Goal: Find specific page/section: Find specific page/section

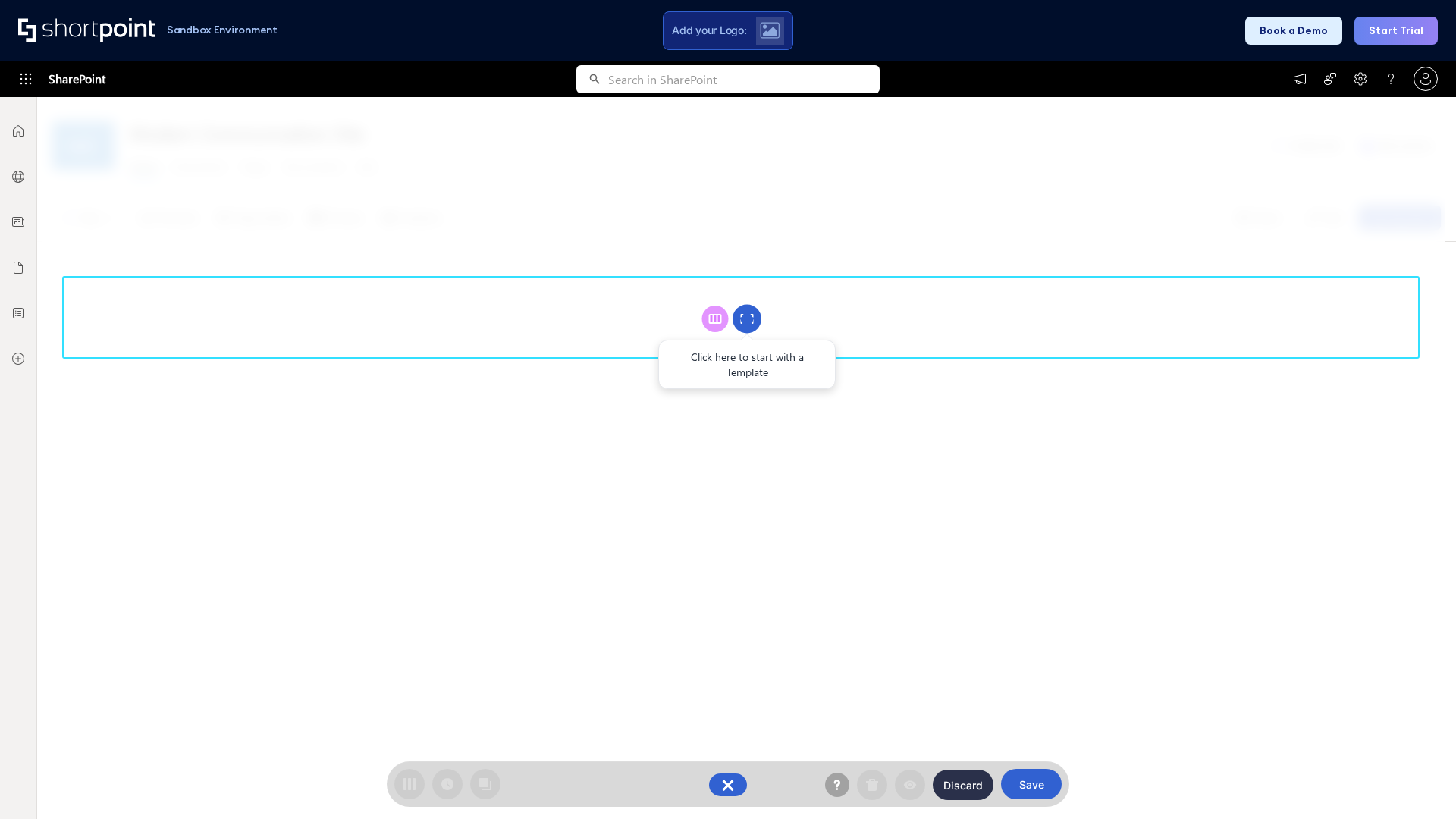
click at [747, 318] on circle at bounding box center [747, 319] width 29 height 29
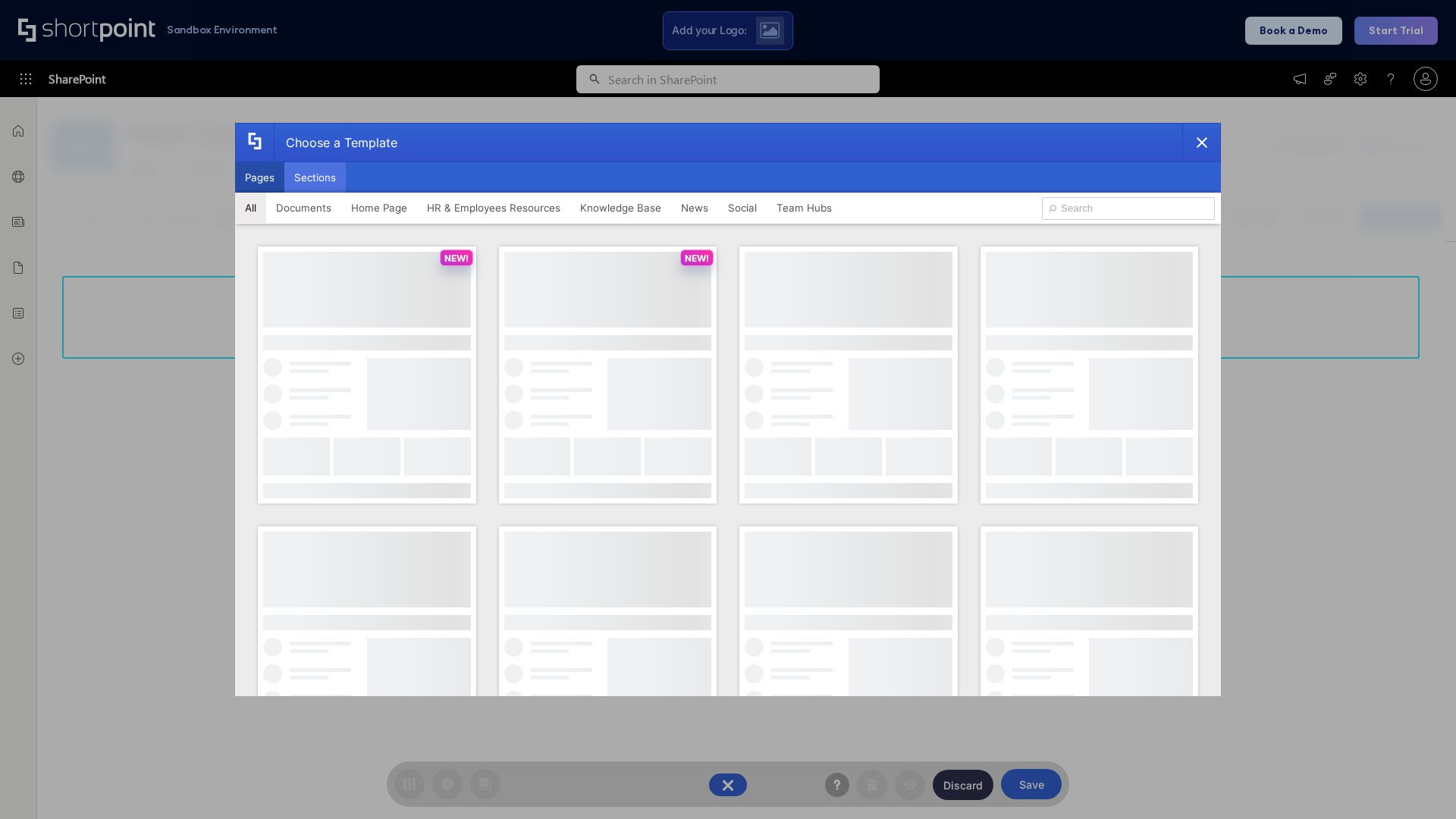
click at [315, 178] on button "Sections" at bounding box center [315, 177] width 61 height 31
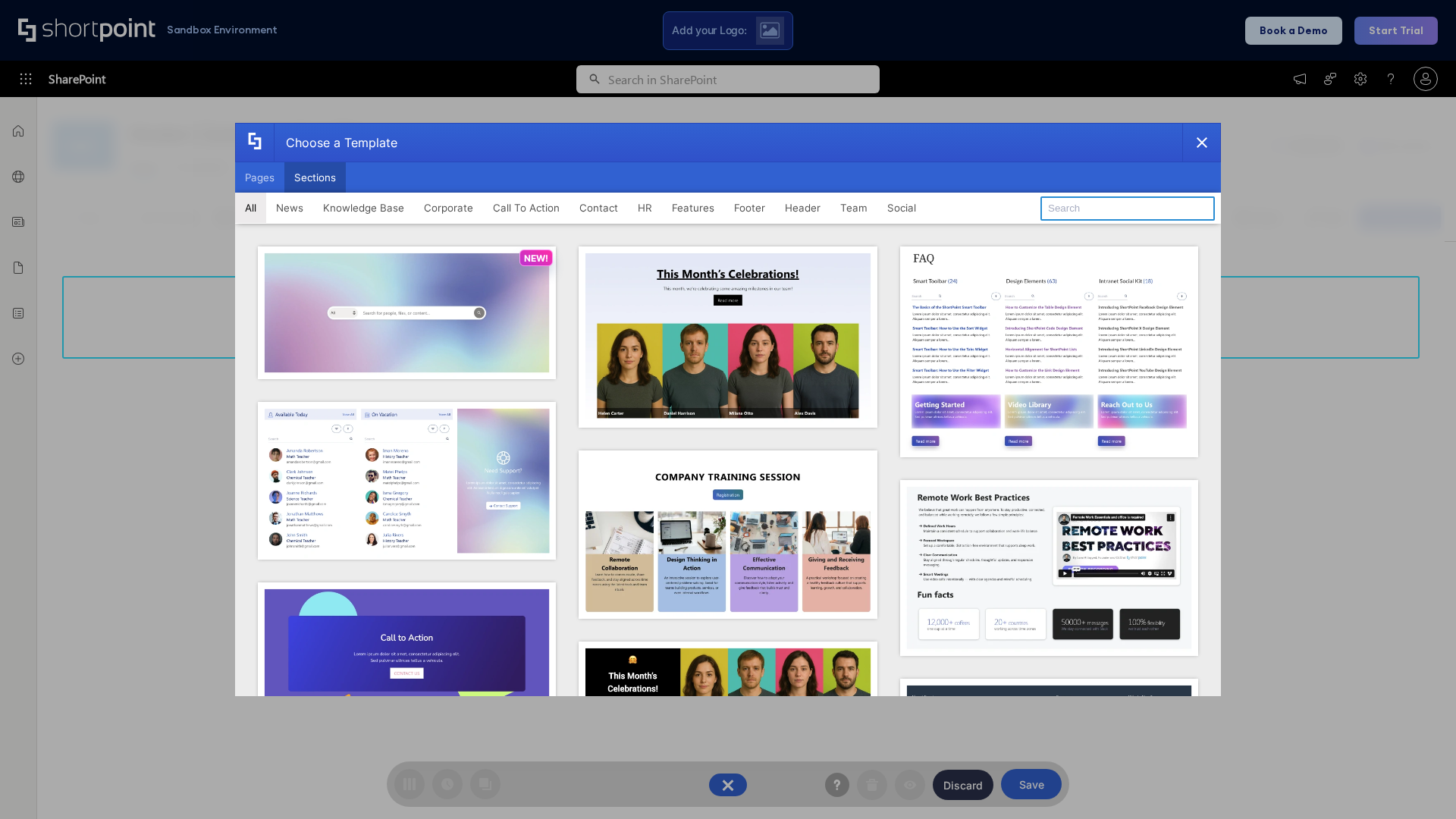
type input "Features Kit 2"
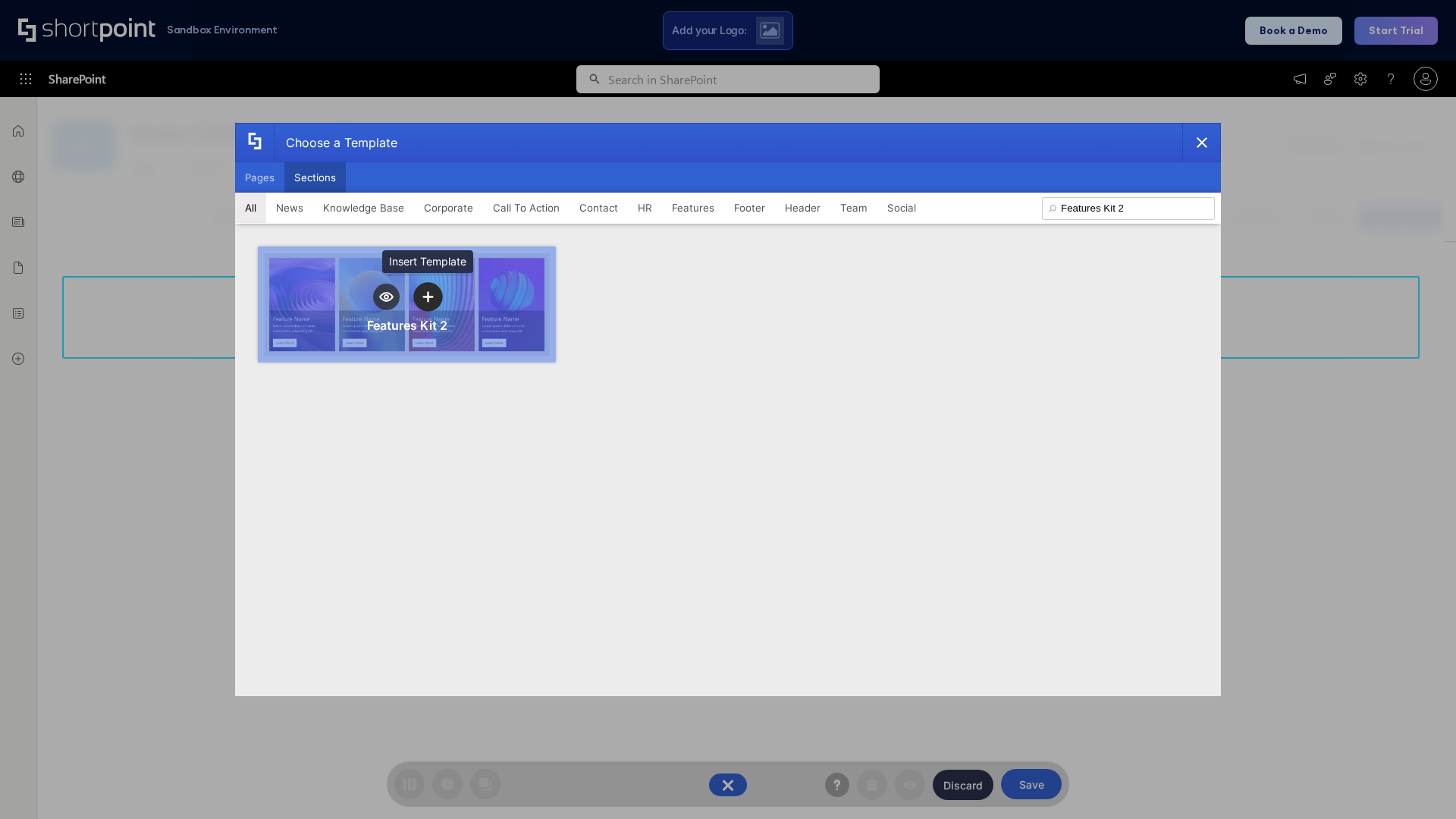
click at [428, 296] on icon "template selector" at bounding box center [428, 296] width 11 height 11
